Goal: Task Accomplishment & Management: Use online tool/utility

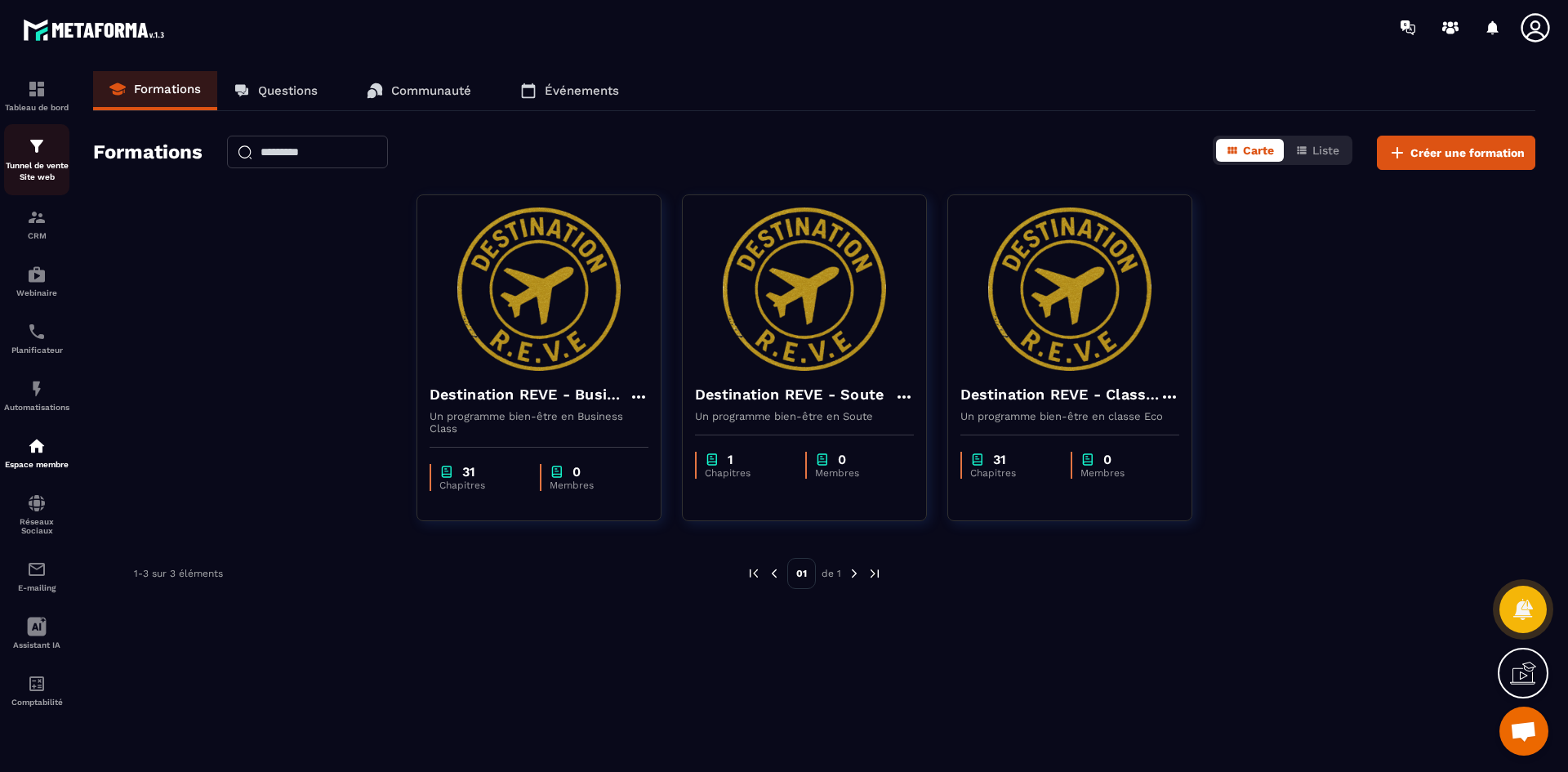
click at [38, 153] on img at bounding box center [36, 146] width 19 height 19
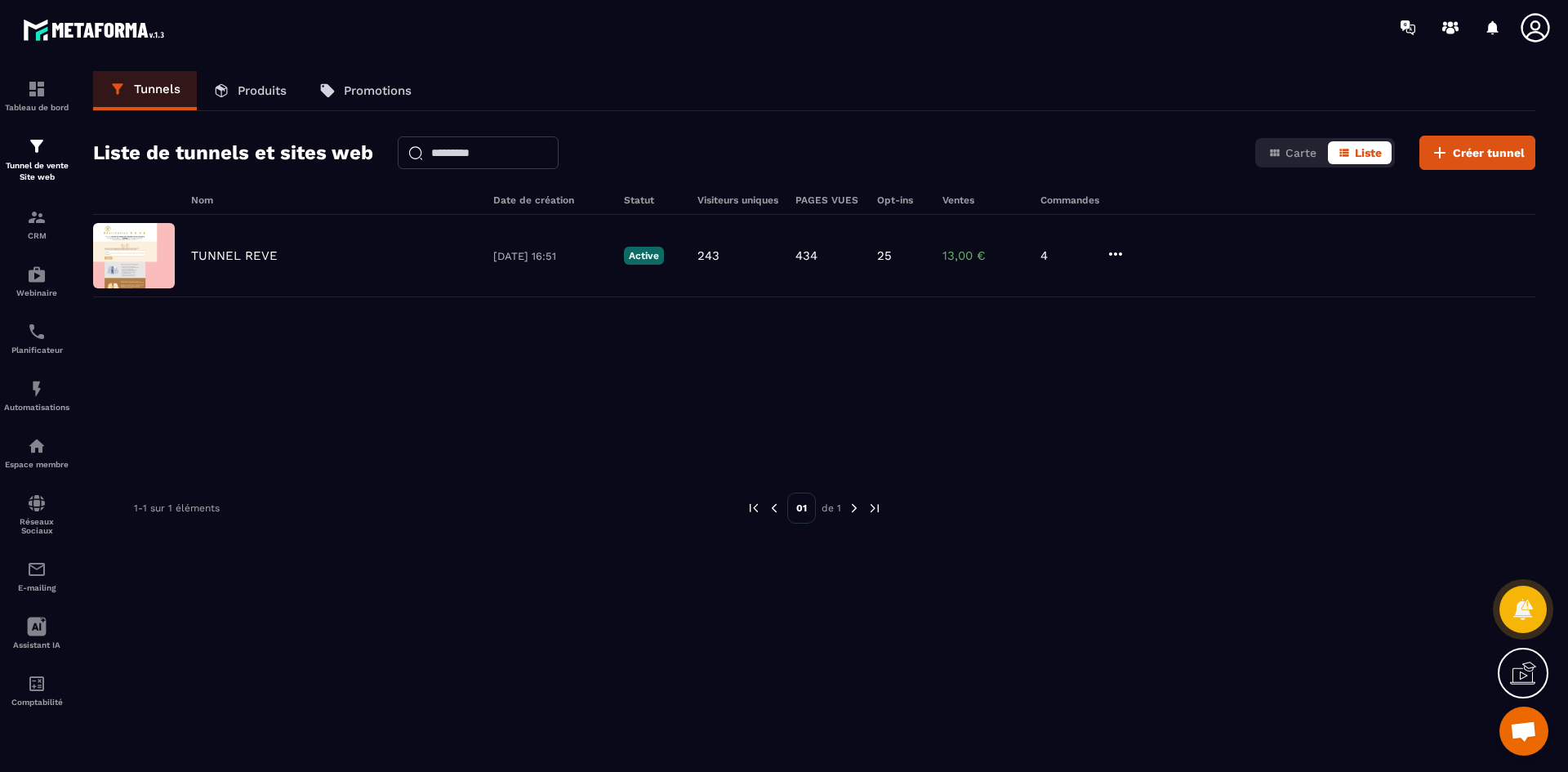
click at [228, 93] on icon at bounding box center [221, 90] width 16 height 16
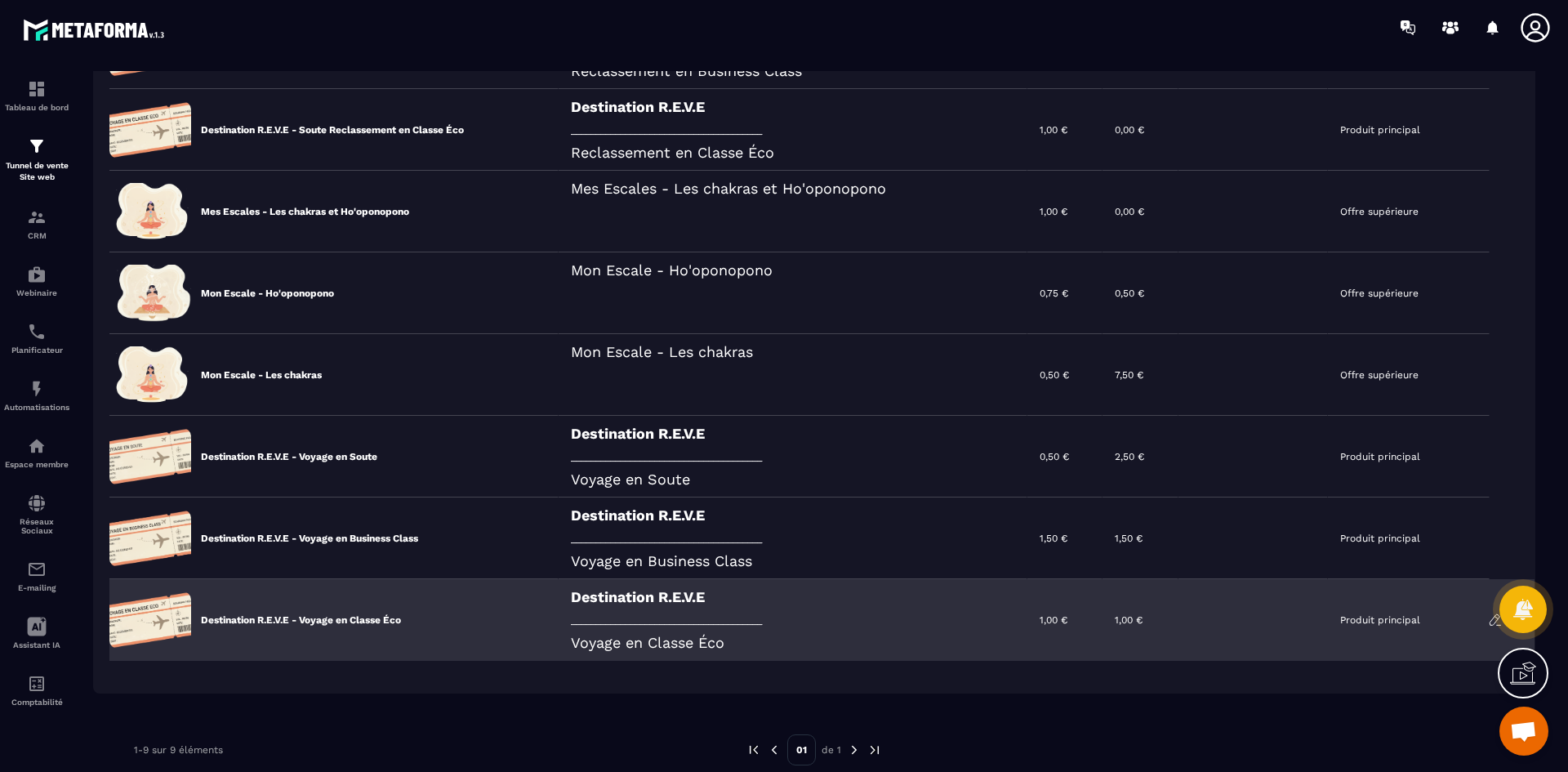
scroll to position [355, 0]
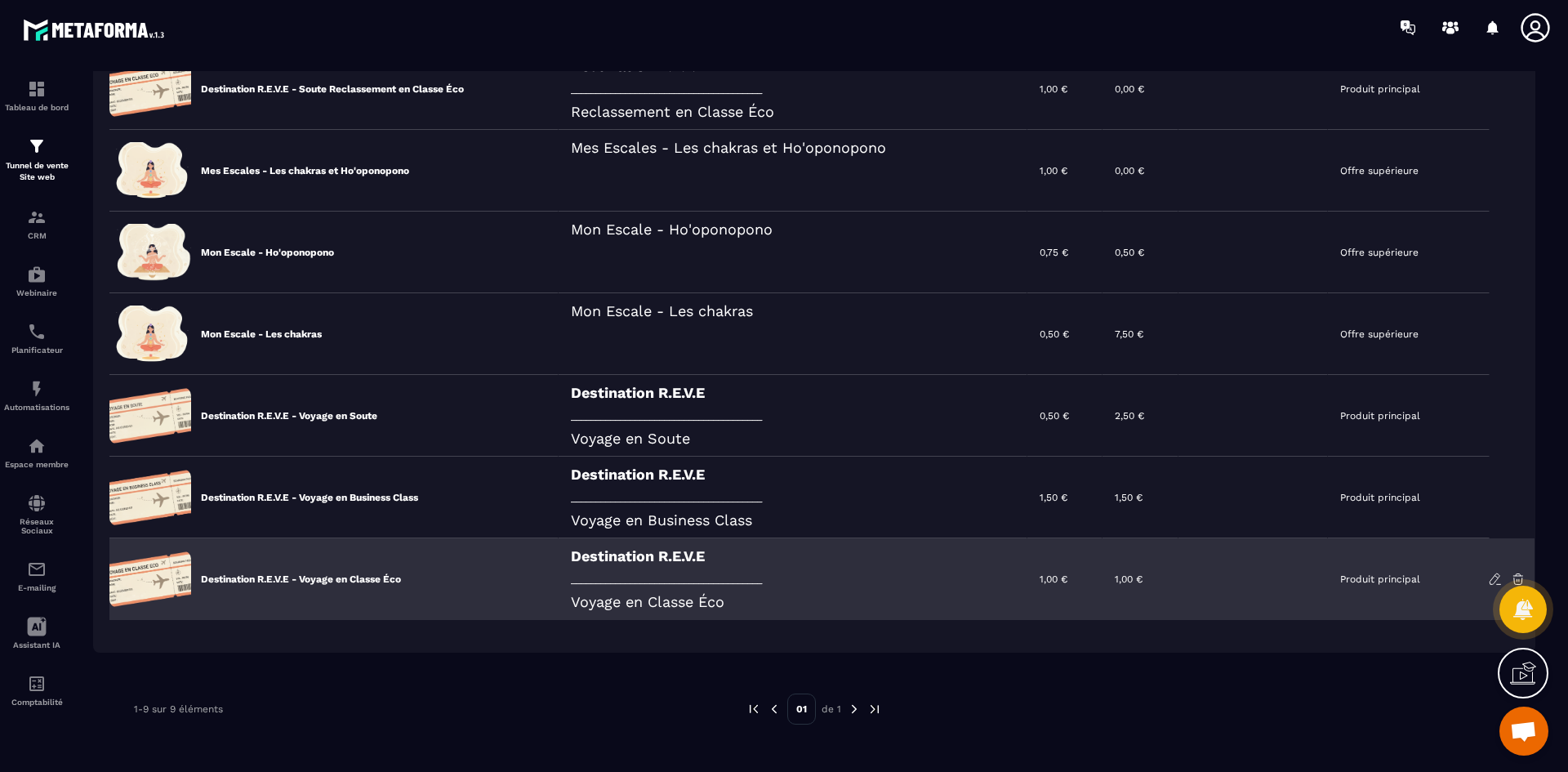
click at [263, 574] on p "Destination R.E.V.E - Voyage en Classe Éco" at bounding box center [301, 578] width 200 height 13
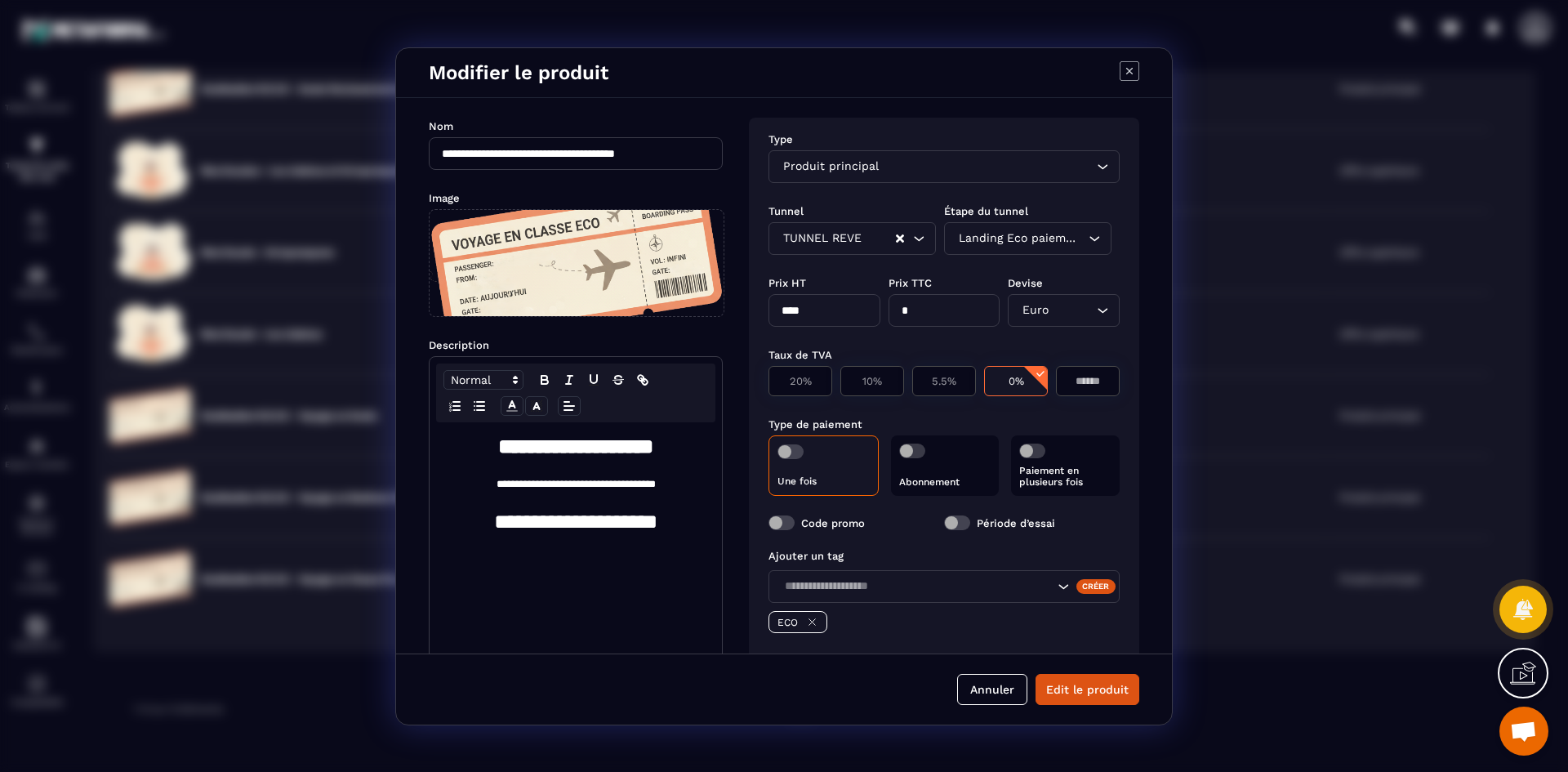
click at [1130, 73] on icon "Modal window" at bounding box center [1129, 71] width 19 height 19
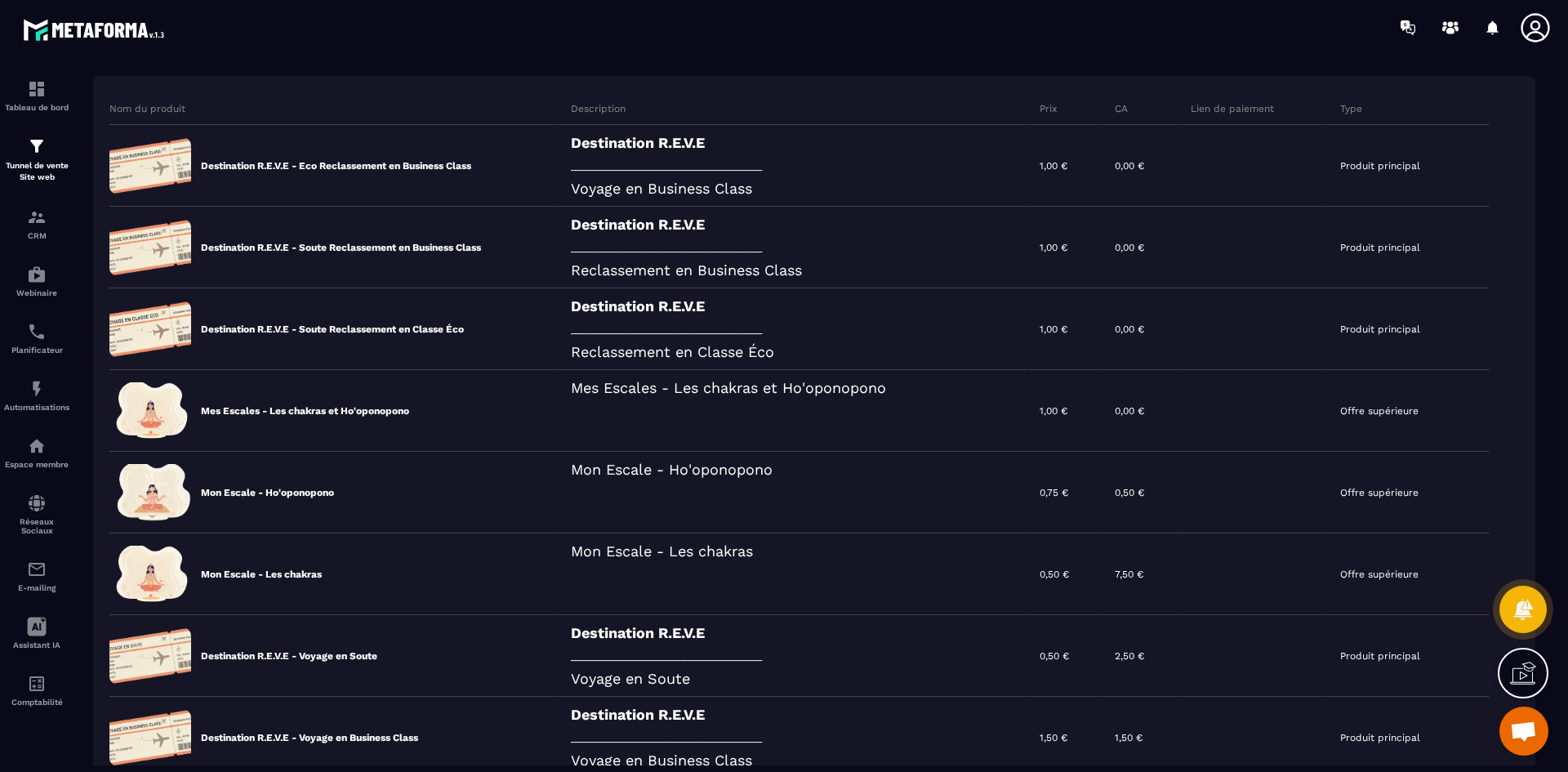
scroll to position [110, 0]
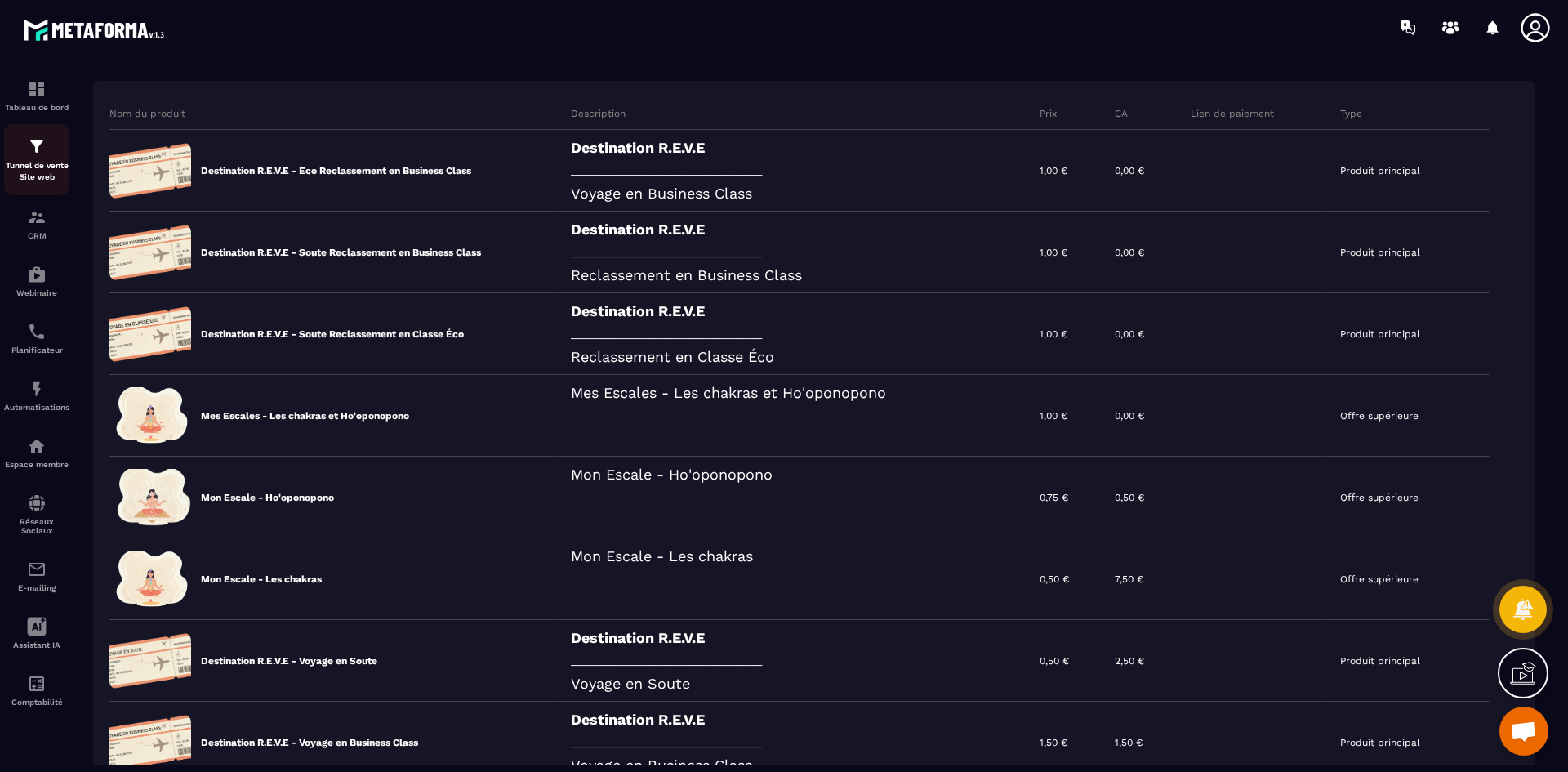
click at [42, 159] on div "Tunnel de vente Site web" at bounding box center [37, 159] width 65 height 47
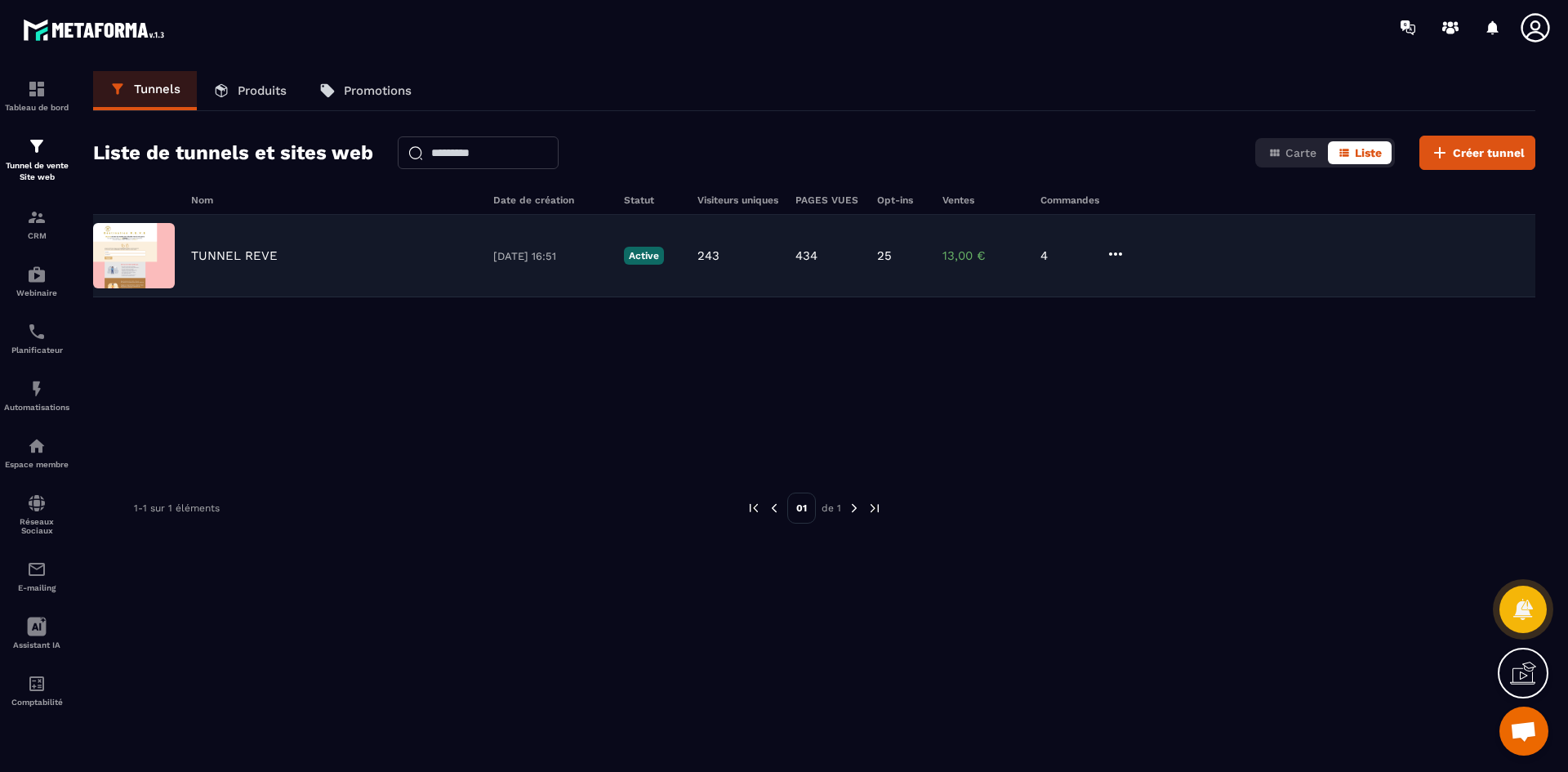
click at [250, 262] on p "TUNNEL REVE" at bounding box center [234, 256] width 87 height 15
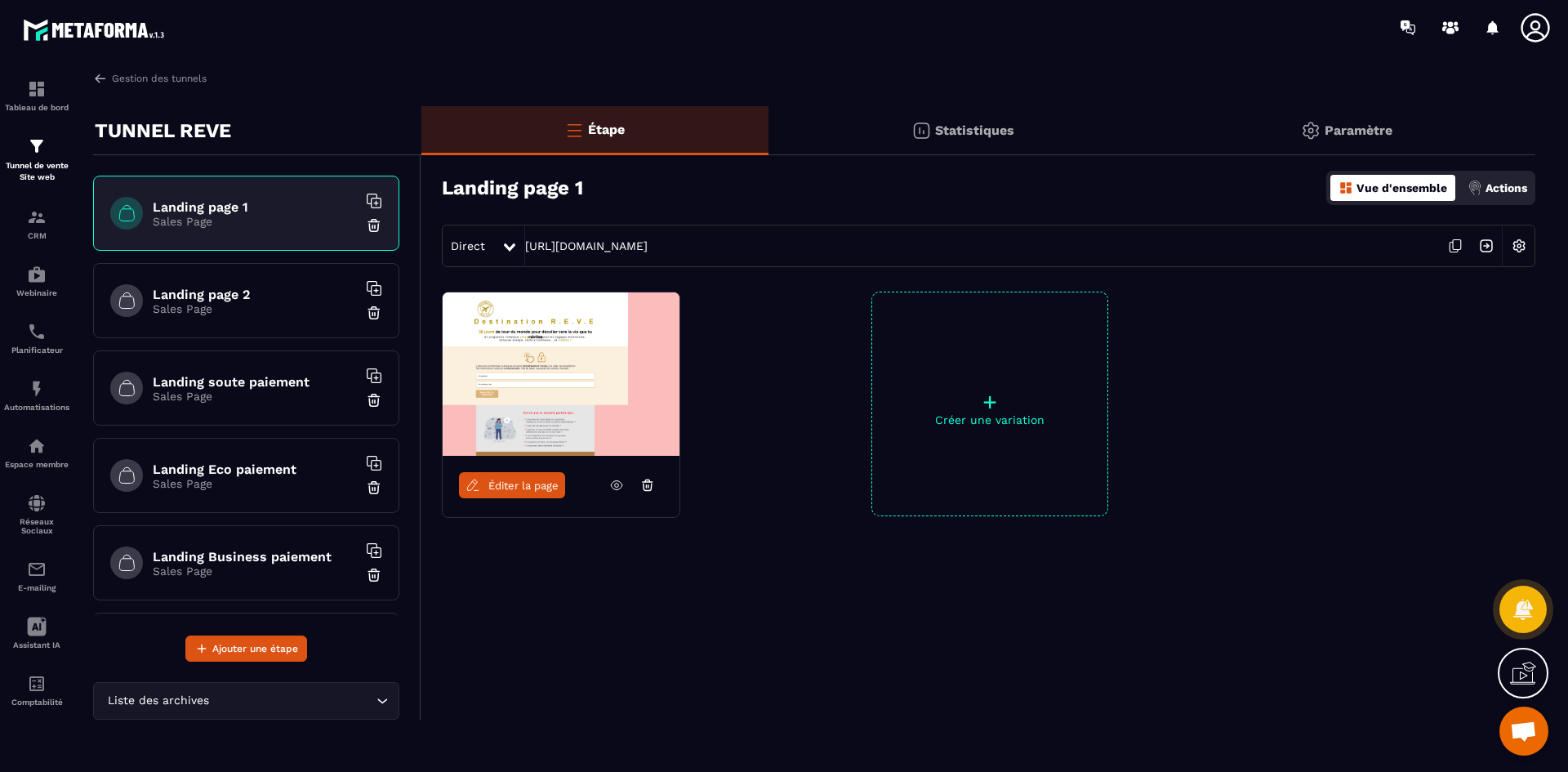
click at [524, 486] on span "Éditer la page" at bounding box center [523, 485] width 70 height 12
